Goal: Transaction & Acquisition: Purchase product/service

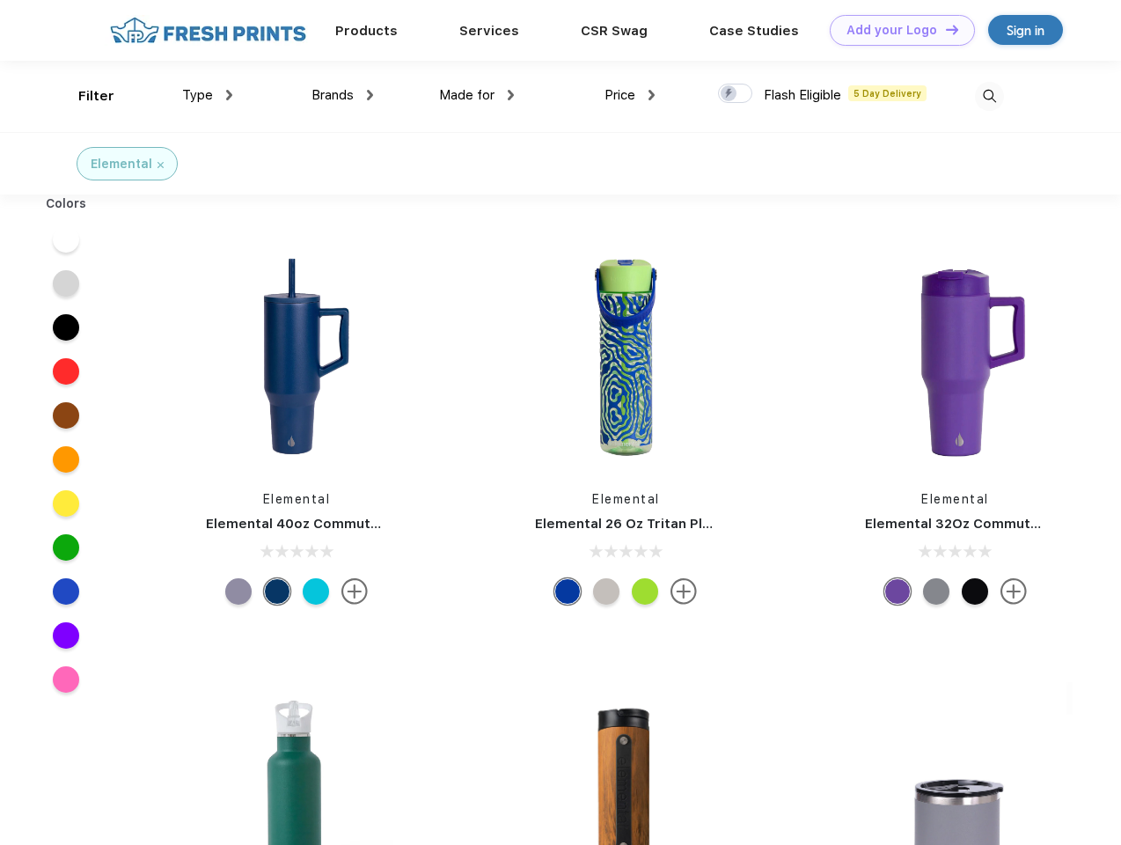
click at [896, 30] on link "Add your Logo Design Tool" at bounding box center [902, 30] width 145 height 31
click at [0, 0] on div "Design Tool" at bounding box center [0, 0] width 0 height 0
click at [945, 29] on link "Add your Logo Design Tool" at bounding box center [902, 30] width 145 height 31
click at [85, 96] on div "Filter" at bounding box center [96, 96] width 36 height 20
click at [208, 95] on span "Type" at bounding box center [197, 95] width 31 height 16
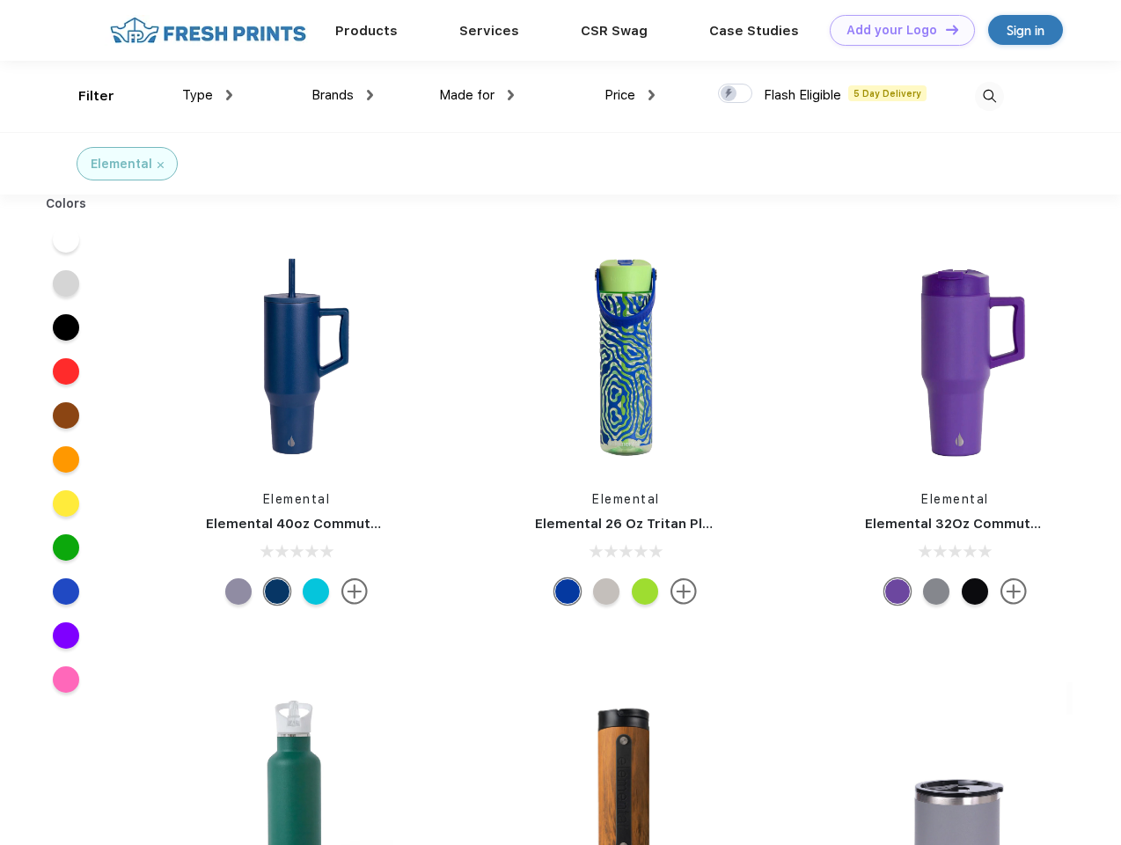
click at [342, 95] on span "Brands" at bounding box center [333, 95] width 42 height 16
click at [477, 95] on span "Made for" at bounding box center [466, 95] width 55 height 16
click at [630, 95] on span "Price" at bounding box center [620, 95] width 31 height 16
click at [736, 94] on div at bounding box center [735, 93] width 34 height 19
click at [730, 94] on input "checkbox" at bounding box center [723, 88] width 11 height 11
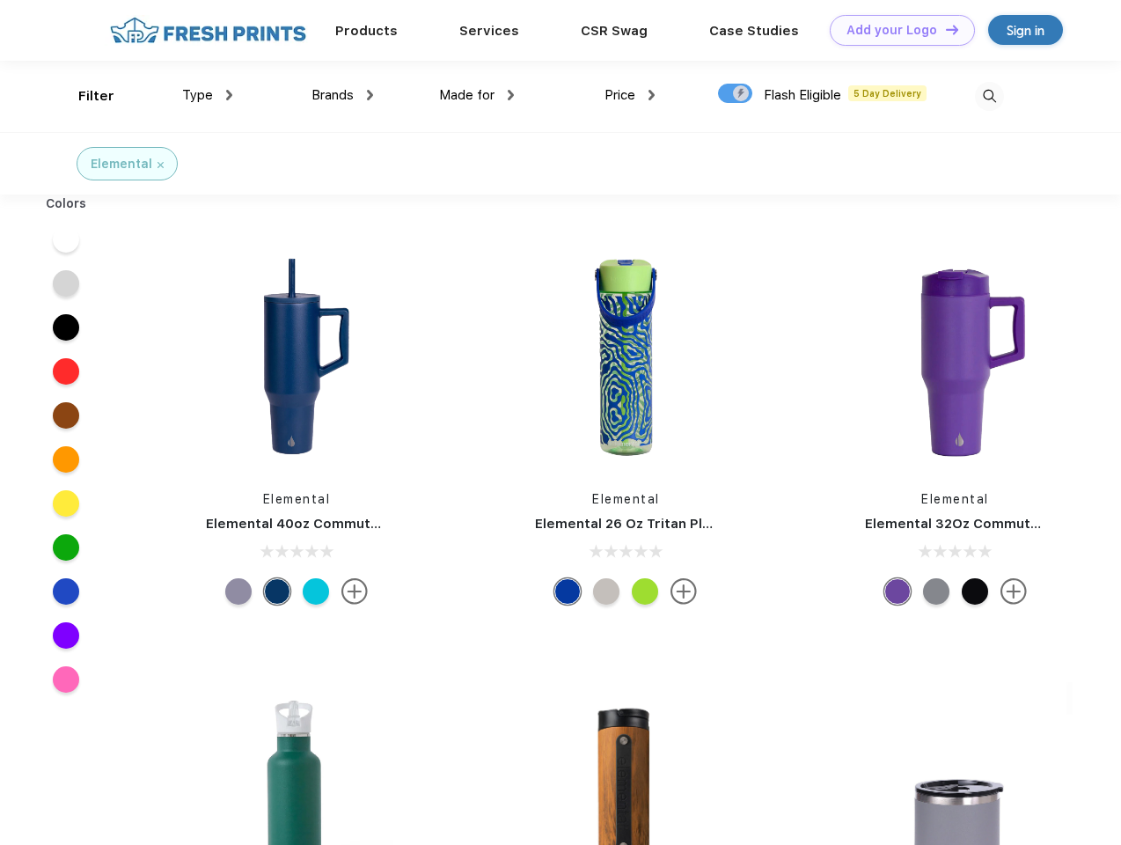
click at [989, 96] on img at bounding box center [989, 96] width 29 height 29
